Goal: Find specific page/section: Find specific page/section

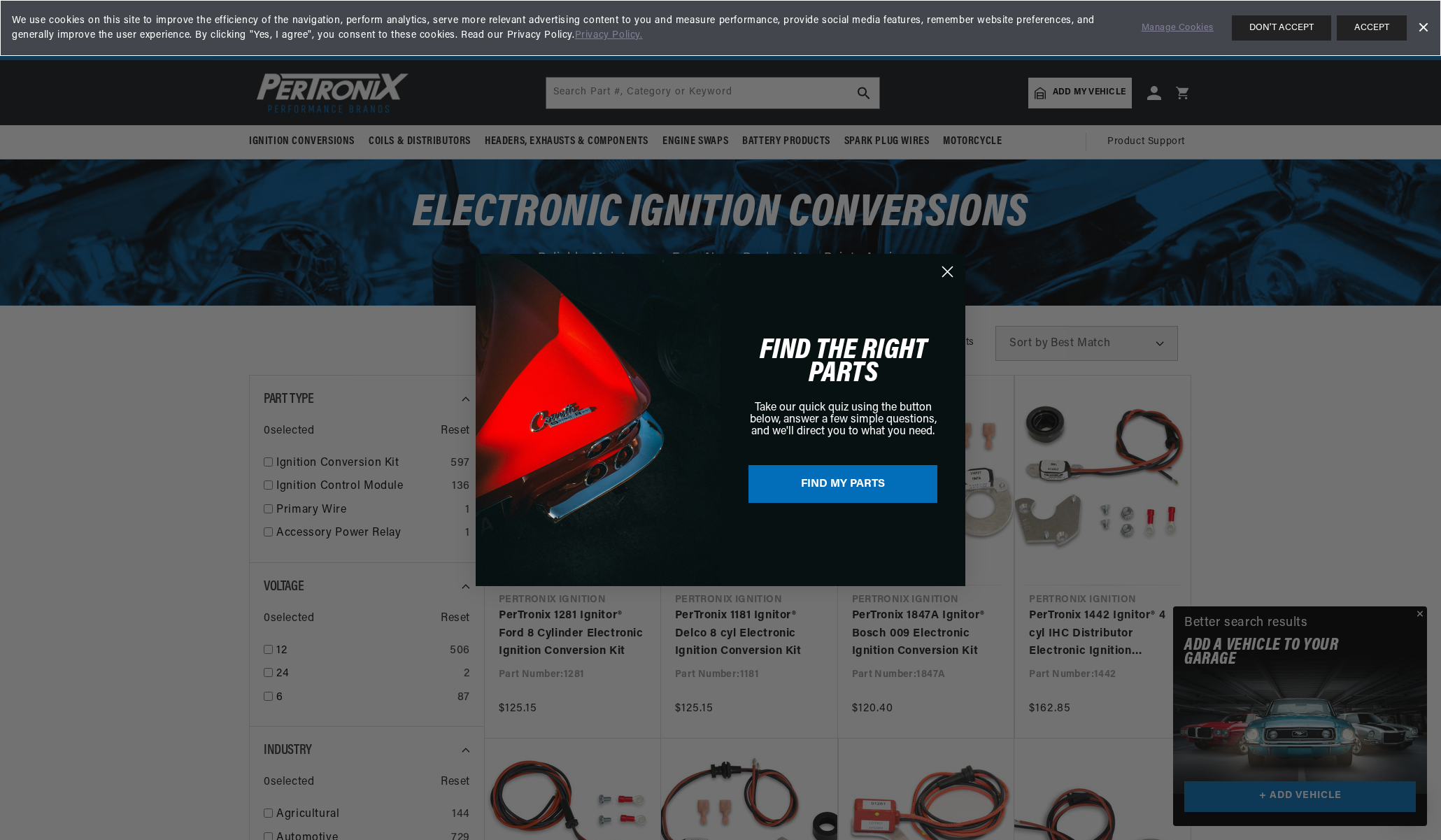
click at [950, 271] on circle "Close dialog" at bounding box center [948, 272] width 23 height 23
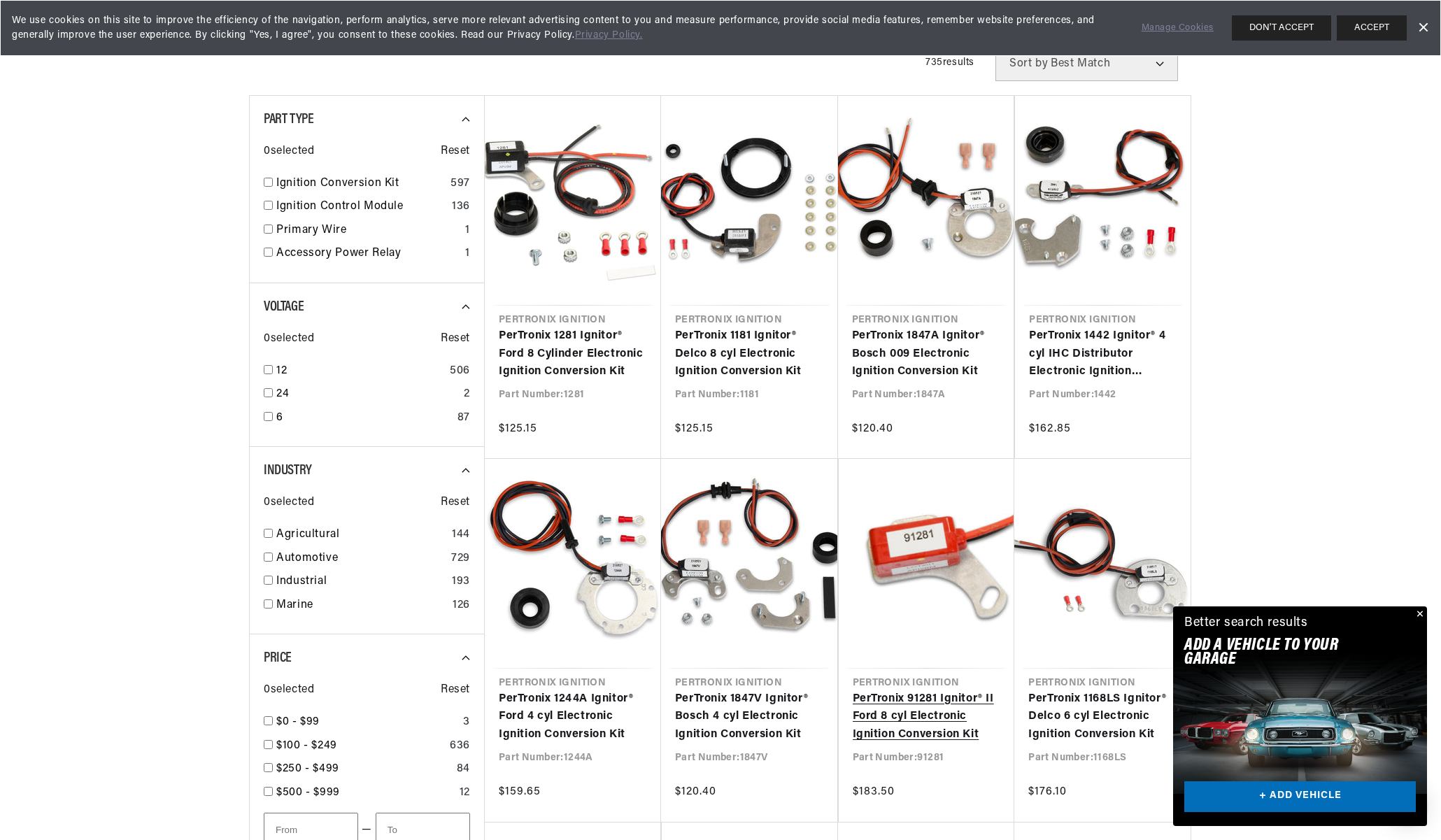
scroll to position [0, 523]
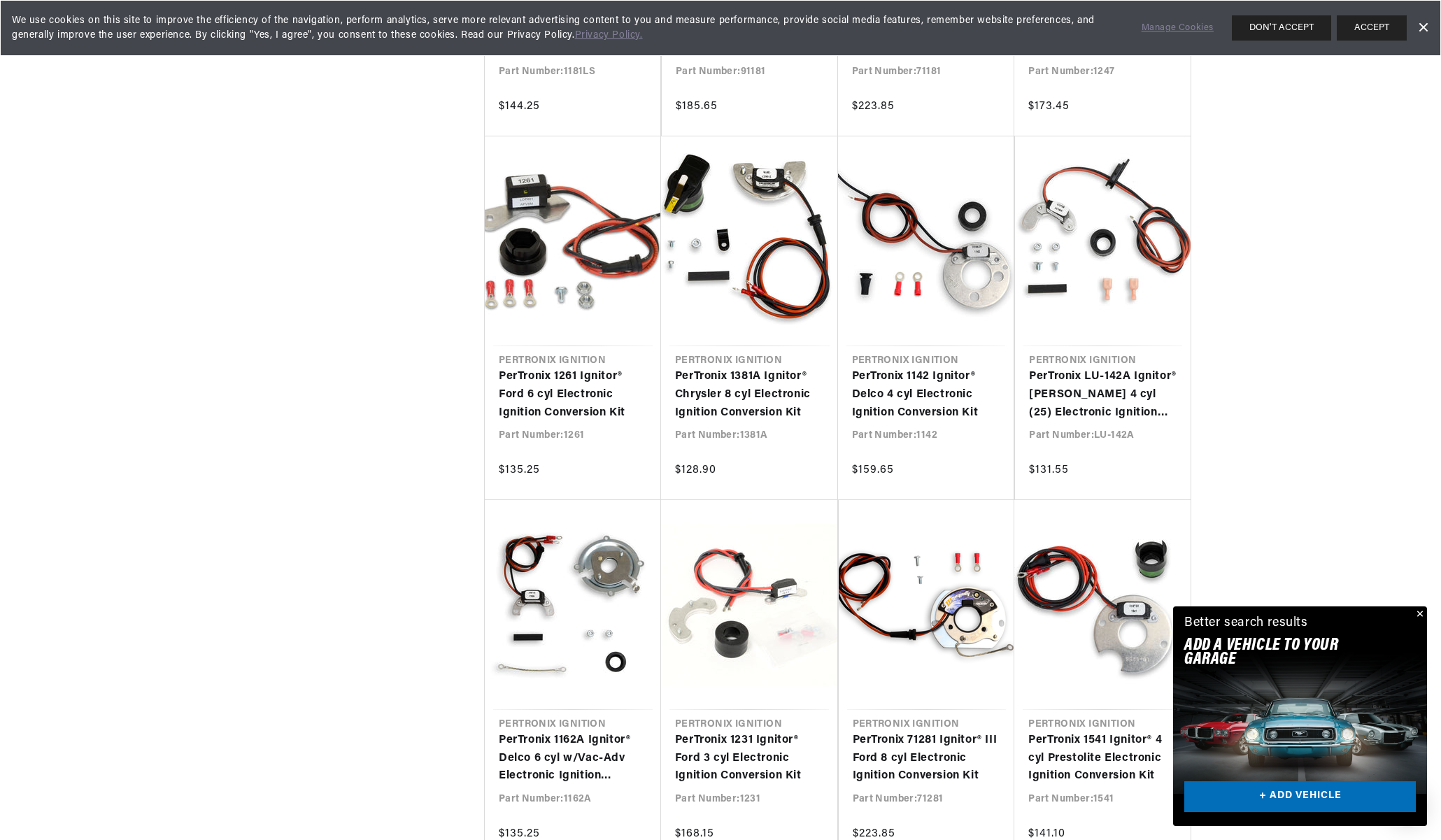
scroll to position [0, 523]
click at [346, 304] on div "Filters 735 results Show Universal Parts Sort by Best Match Featured Name, A-Z …" at bounding box center [720, 148] width 943 height 2301
click at [1419, 617] on button "Close" at bounding box center [1418, 614] width 17 height 17
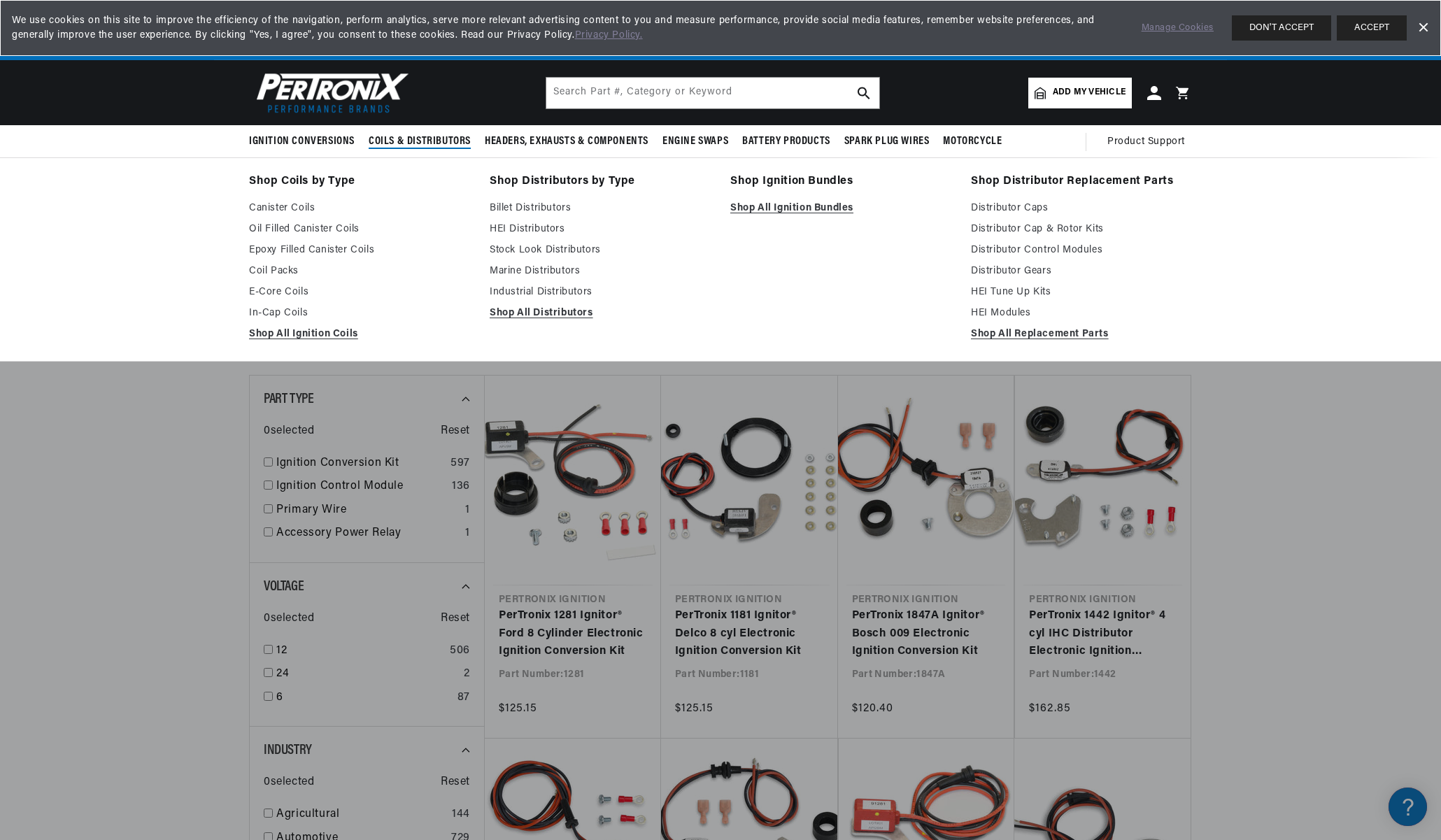
scroll to position [0, 523]
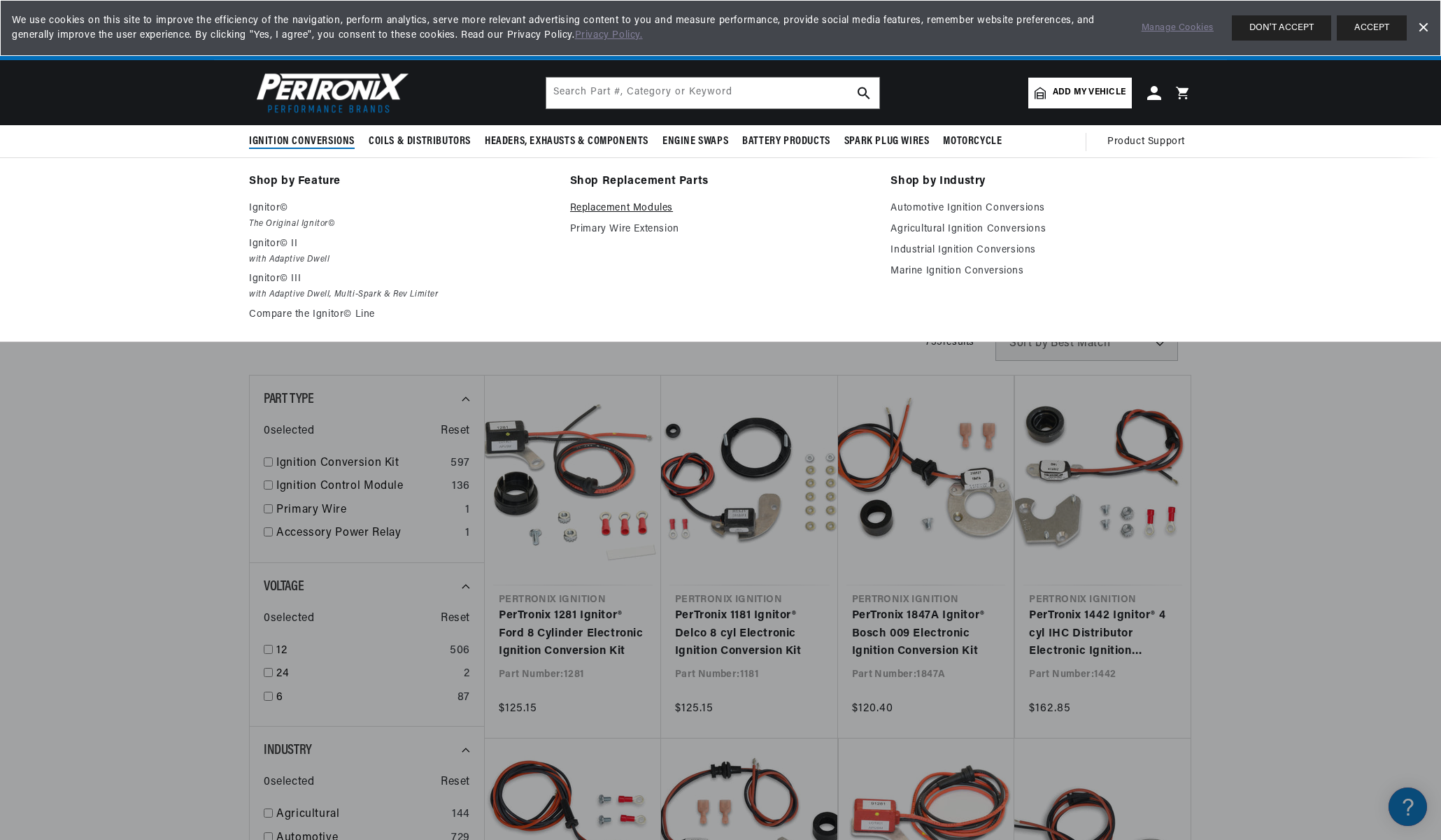
click at [600, 208] on link "Replacement Modules" at bounding box center [720, 208] width 301 height 17
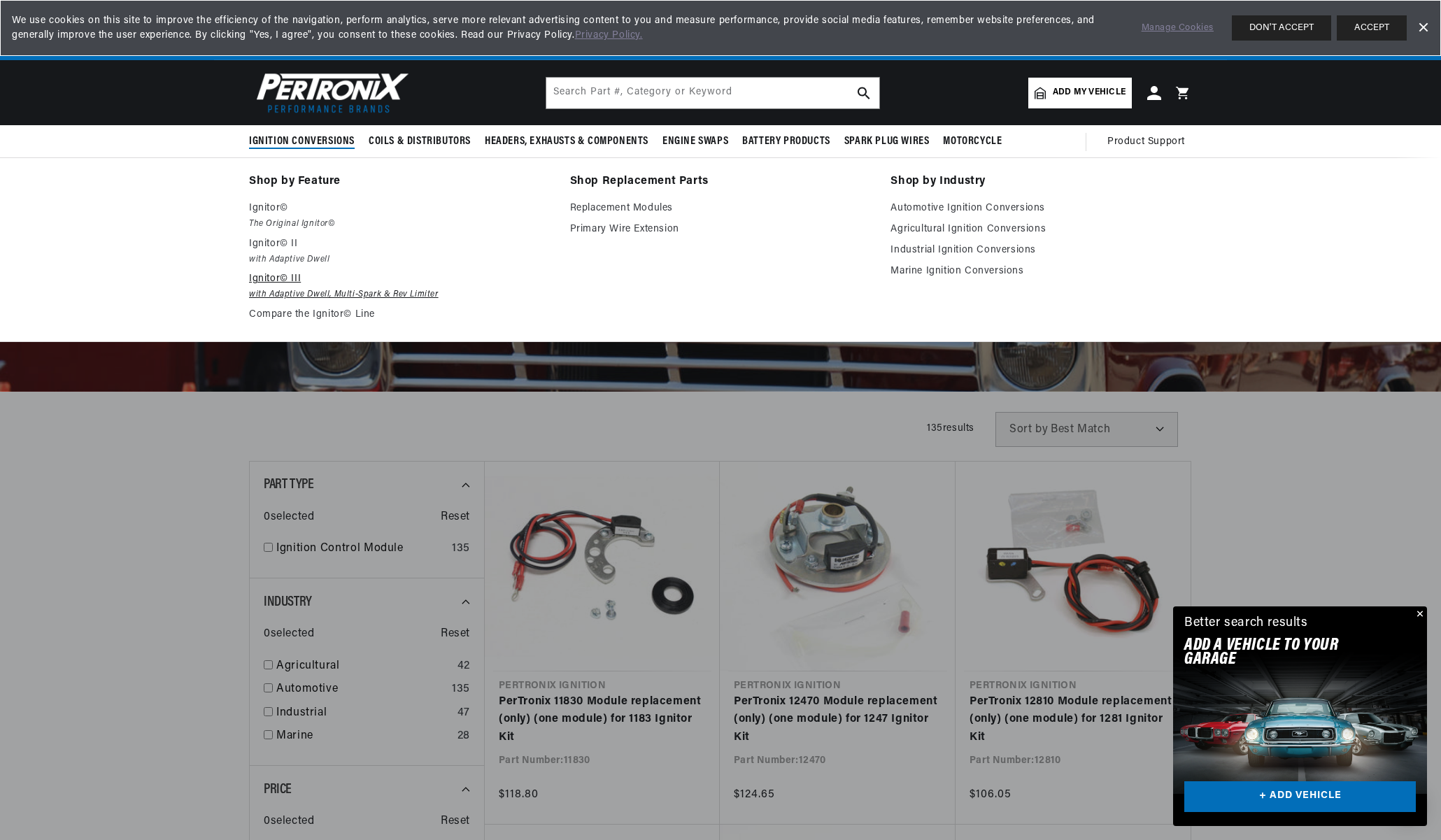
click at [270, 284] on p "Ignitor© III" at bounding box center [399, 278] width 301 height 17
